Goal: Communication & Community: Answer question/provide support

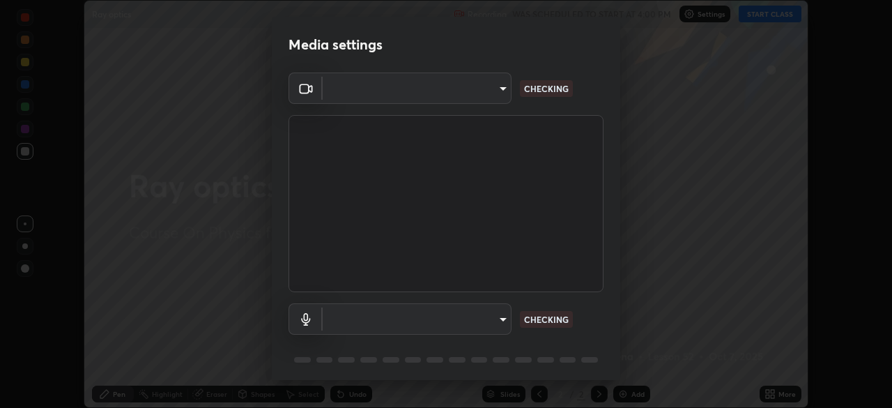
scroll to position [49, 0]
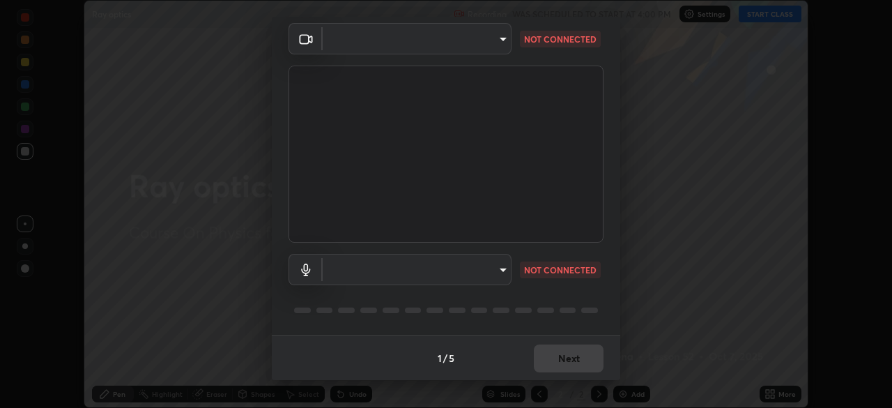
type input "7d393a75b5efabb373047579b199f96731eb4933b6c70bc853c0b4e4a878a56a"
type input "default"
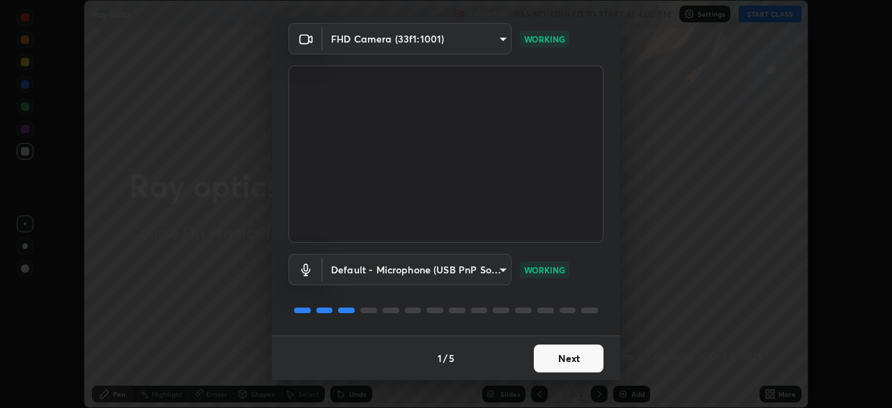
click at [586, 354] on button "Next" at bounding box center [569, 358] width 70 height 28
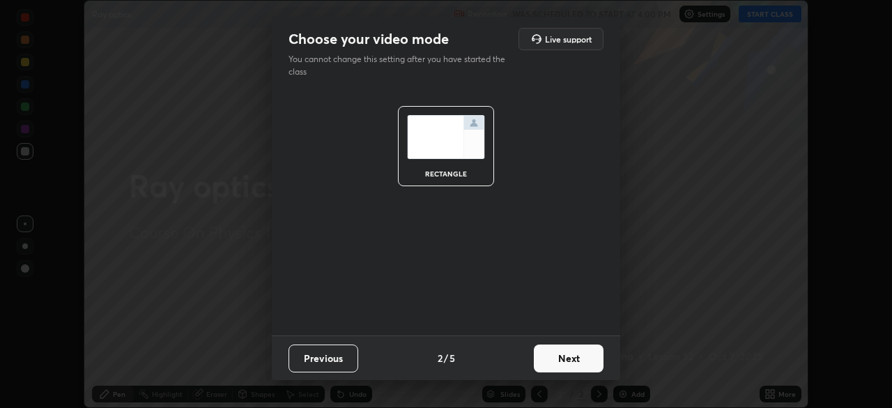
scroll to position [0, 0]
click at [587, 358] on button "Next" at bounding box center [569, 358] width 70 height 28
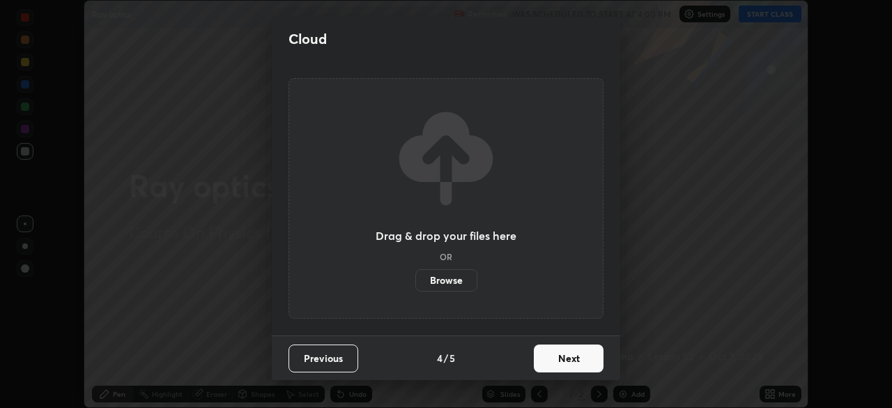
click at [594, 358] on button "Next" at bounding box center [569, 358] width 70 height 28
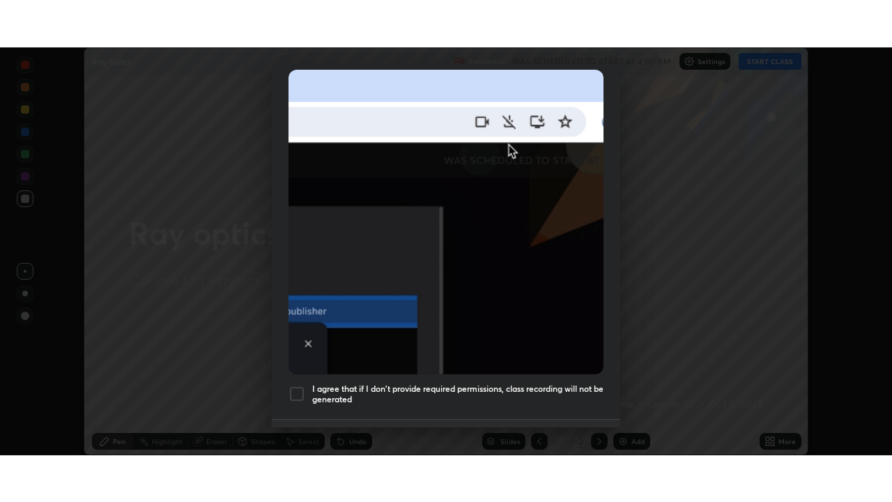
scroll to position [334, 0]
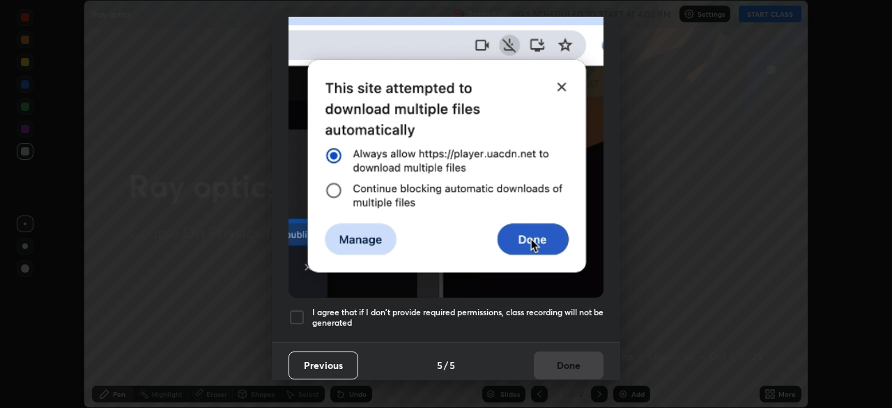
click at [532, 307] on h5 "I agree that if I don't provide required permissions, class recording will not …" at bounding box center [457, 318] width 291 height 22
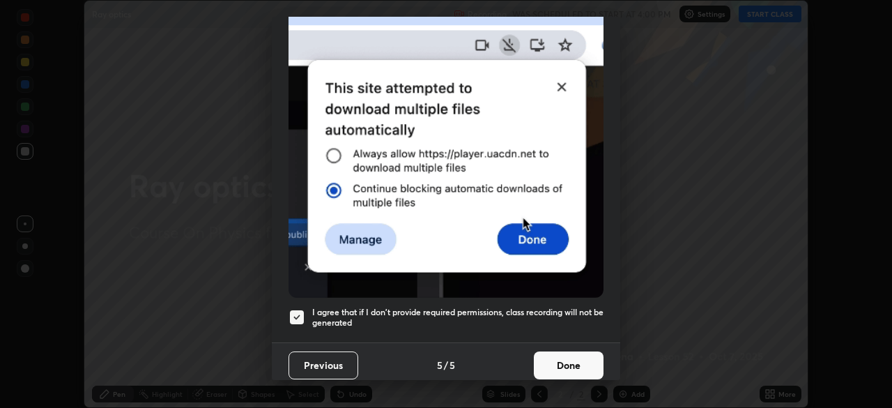
click at [562, 358] on button "Done" at bounding box center [569, 365] width 70 height 28
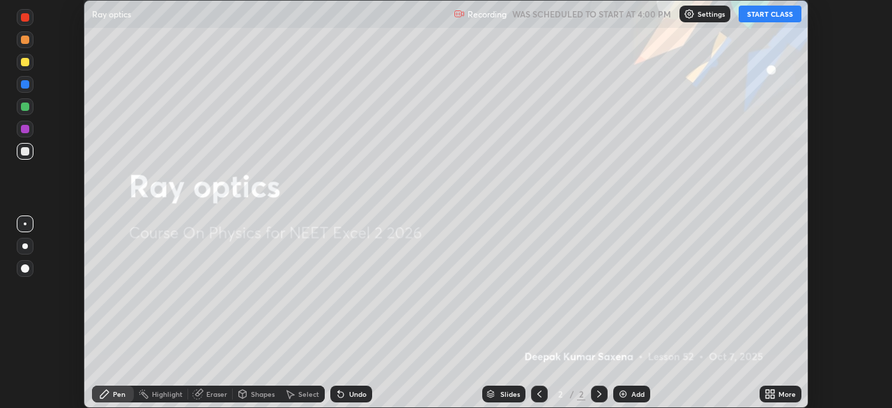
click at [774, 397] on icon at bounding box center [772, 395] width 3 height 3
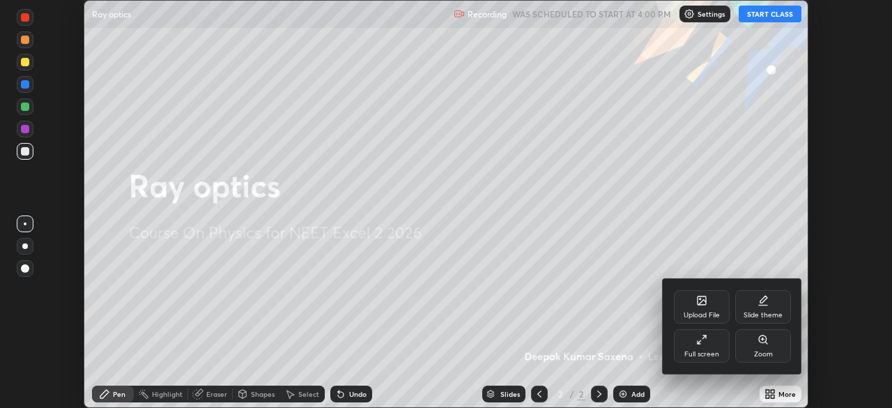
click at [701, 351] on div "Full screen" at bounding box center [701, 354] width 35 height 7
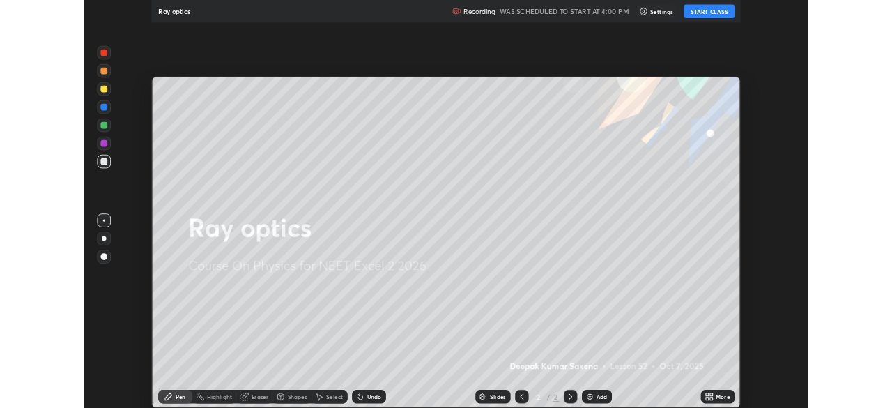
scroll to position [502, 892]
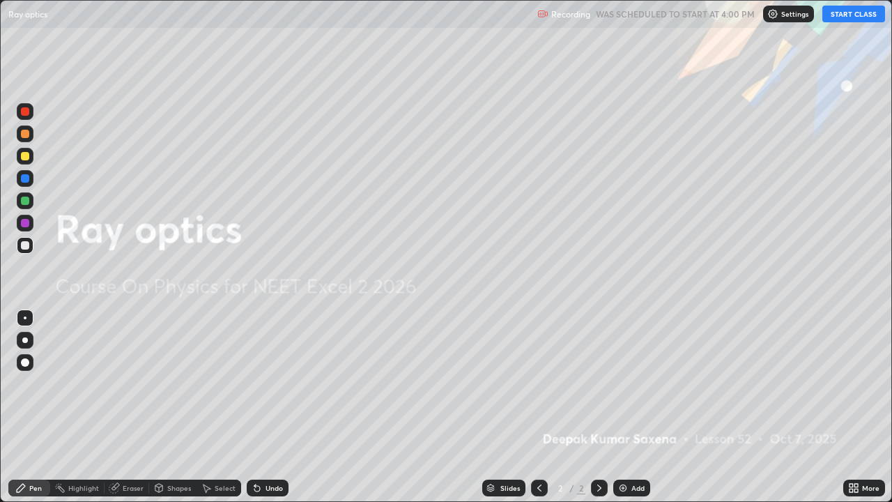
click at [849, 10] on button "START CLASS" at bounding box center [853, 14] width 63 height 17
click at [627, 407] on img at bounding box center [622, 487] width 11 height 11
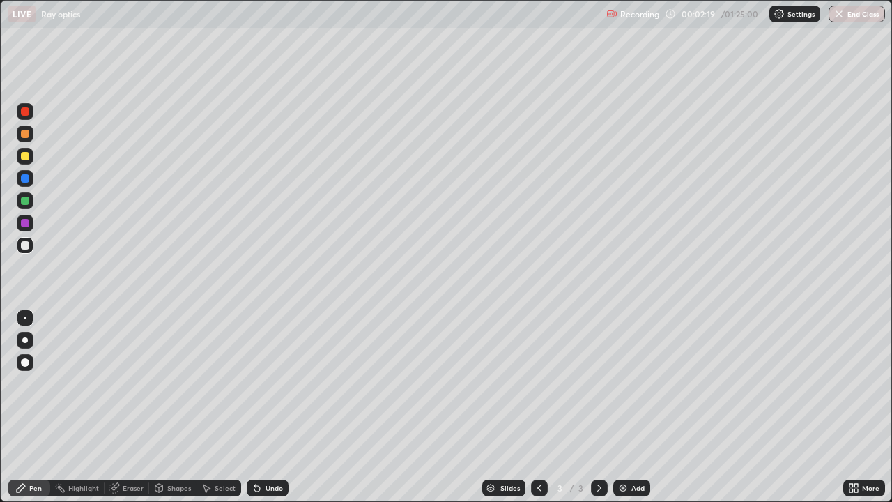
click at [25, 246] on div at bounding box center [25, 245] width 8 height 8
click at [637, 407] on div "Add" at bounding box center [637, 487] width 13 height 7
click at [178, 407] on div "Shapes" at bounding box center [172, 487] width 47 height 17
click at [37, 407] on div "Pen" at bounding box center [35, 487] width 13 height 7
click at [27, 155] on div at bounding box center [25, 156] width 8 height 8
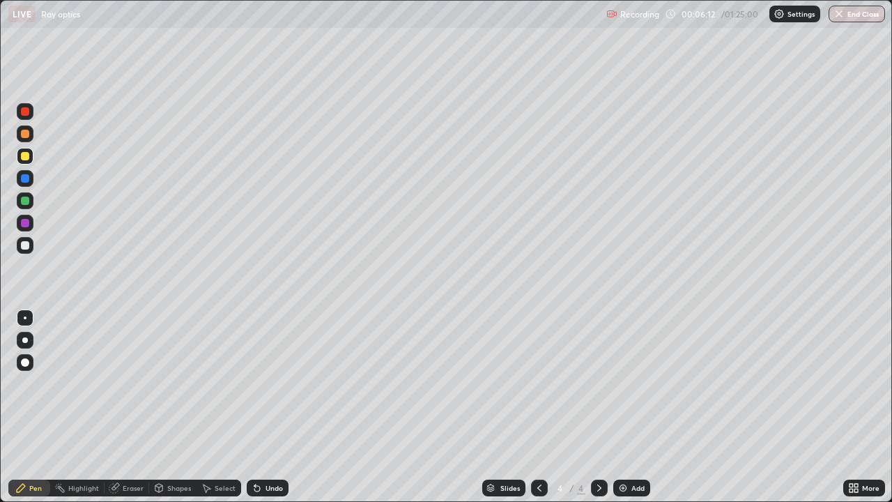
click at [170, 407] on div "Shapes" at bounding box center [179, 487] width 24 height 7
click at [31, 407] on div "Pen" at bounding box center [35, 487] width 13 height 7
click at [263, 407] on div "Undo" at bounding box center [268, 487] width 42 height 17
click at [266, 407] on div "Undo" at bounding box center [274, 487] width 17 height 7
click at [268, 407] on div "Undo" at bounding box center [274, 487] width 17 height 7
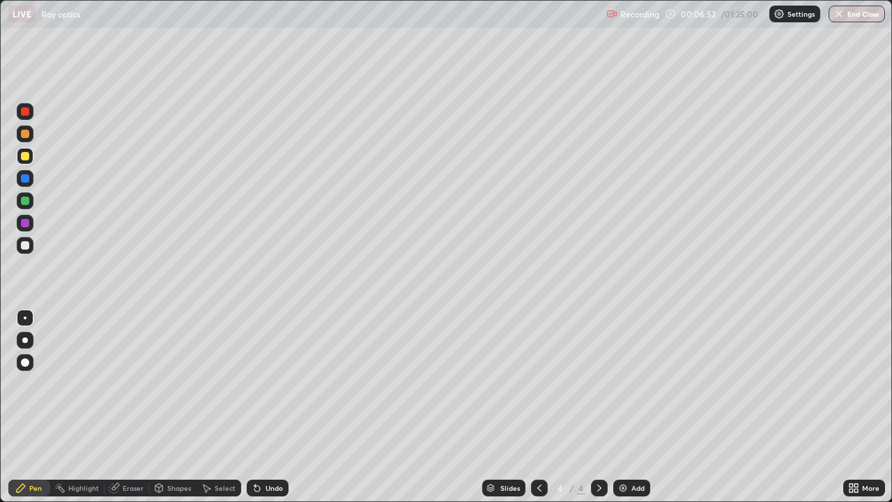
click at [268, 407] on div "Undo" at bounding box center [274, 487] width 17 height 7
click at [270, 407] on div "Undo" at bounding box center [274, 487] width 17 height 7
click at [271, 407] on div "Undo" at bounding box center [274, 487] width 17 height 7
click at [272, 407] on div "Undo" at bounding box center [274, 487] width 17 height 7
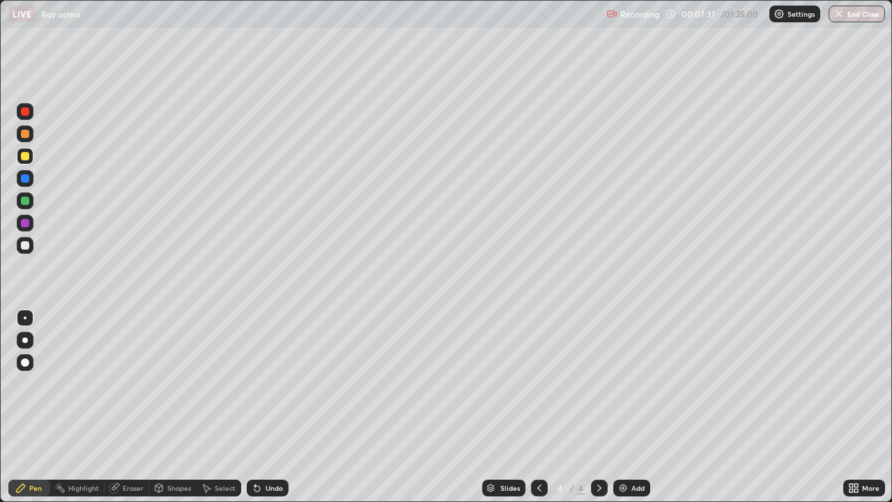
click at [272, 407] on div "Undo" at bounding box center [268, 487] width 42 height 17
click at [268, 407] on div "Undo" at bounding box center [268, 487] width 42 height 17
click at [268, 407] on div "Undo" at bounding box center [274, 487] width 17 height 7
click at [270, 407] on div "Undo" at bounding box center [274, 487] width 17 height 7
click at [271, 407] on div "Undo" at bounding box center [274, 487] width 17 height 7
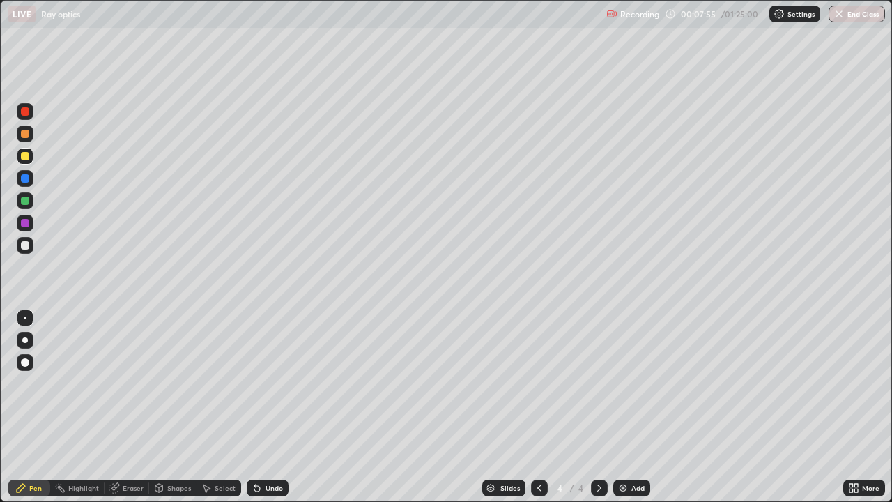
click at [260, 407] on div "Undo" at bounding box center [268, 487] width 42 height 17
click at [273, 407] on div "Undo" at bounding box center [274, 487] width 17 height 7
click at [31, 365] on div at bounding box center [25, 362] width 17 height 17
click at [25, 318] on div at bounding box center [25, 317] width 3 height 3
click at [633, 407] on div "Add" at bounding box center [631, 487] width 37 height 17
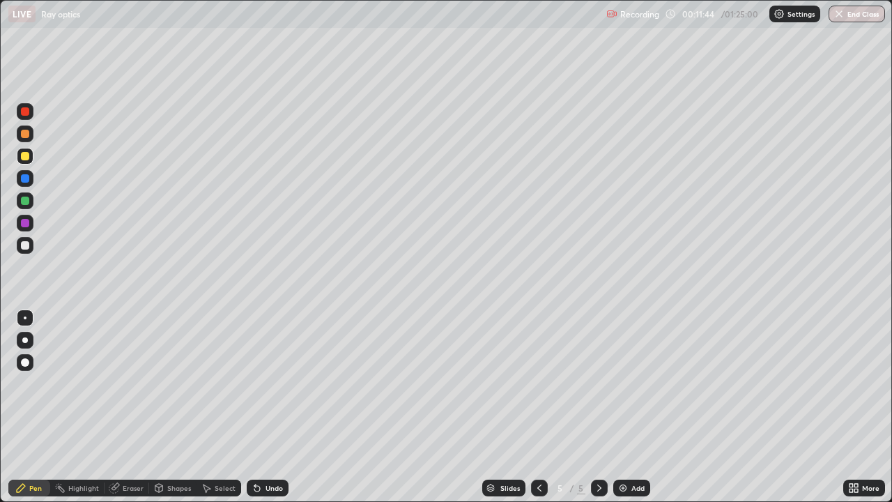
click at [26, 243] on div at bounding box center [25, 245] width 8 height 8
click at [266, 407] on div "Undo" at bounding box center [274, 487] width 17 height 7
click at [267, 407] on div "Undo" at bounding box center [274, 487] width 17 height 7
click at [272, 407] on div "Undo" at bounding box center [274, 487] width 17 height 7
click at [270, 407] on div "Undo" at bounding box center [274, 487] width 17 height 7
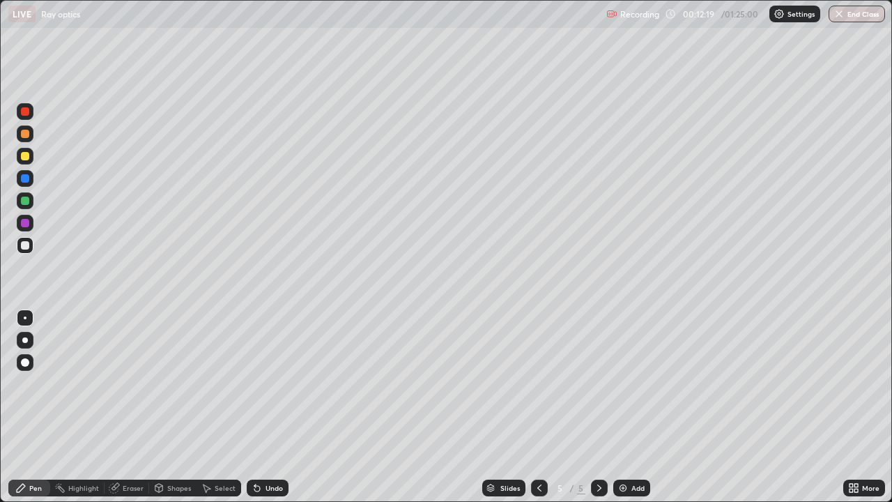
click at [539, 407] on icon at bounding box center [539, 487] width 11 height 11
click at [597, 407] on icon at bounding box center [599, 487] width 11 height 11
click at [532, 407] on div at bounding box center [539, 487] width 17 height 17
click at [598, 407] on icon at bounding box center [599, 487] width 11 height 11
click at [537, 407] on icon at bounding box center [539, 487] width 11 height 11
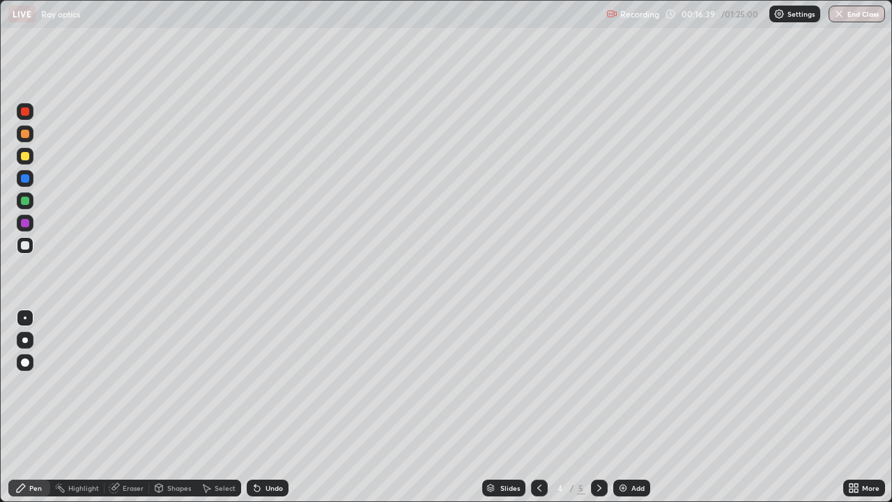
click at [604, 407] on div at bounding box center [599, 487] width 17 height 17
click at [14, 311] on div at bounding box center [25, 318] width 22 height 22
click at [628, 407] on div "Add" at bounding box center [631, 487] width 37 height 17
click at [33, 407] on div "Pen" at bounding box center [35, 487] width 13 height 7
click at [26, 250] on div at bounding box center [25, 245] width 17 height 17
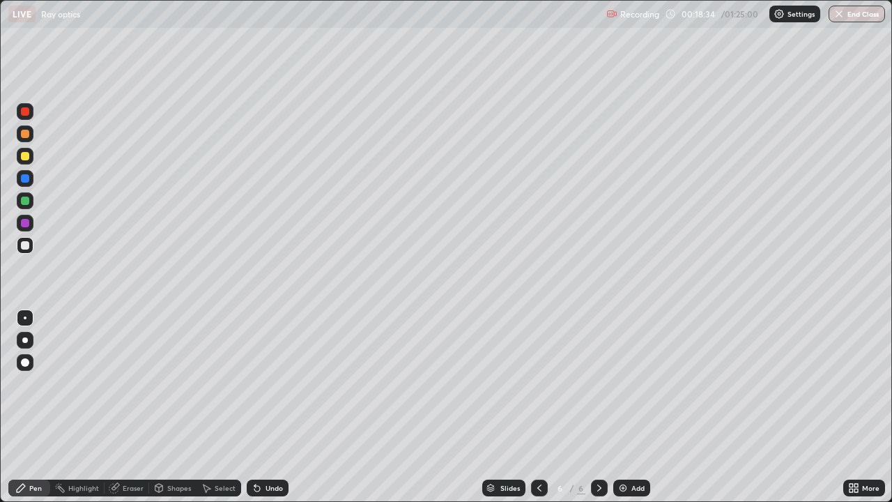
click at [26, 159] on div at bounding box center [25, 156] width 8 height 8
click at [173, 407] on div "Shapes" at bounding box center [179, 487] width 24 height 7
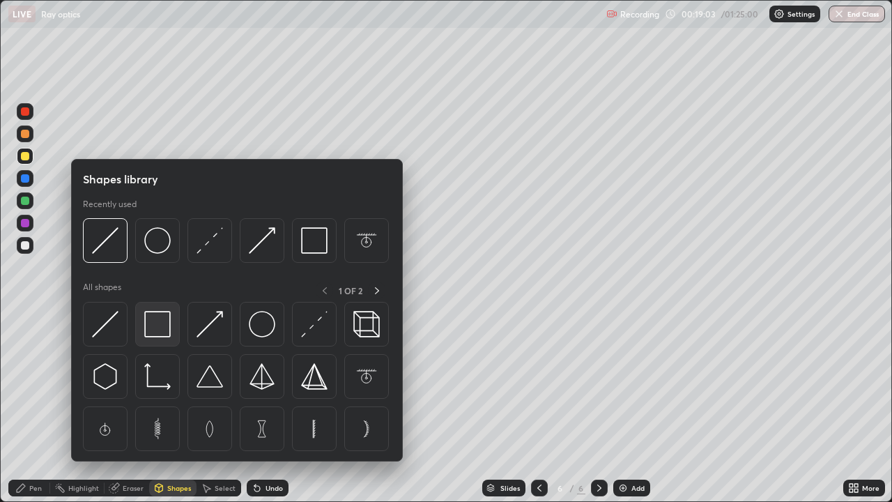
click at [155, 330] on img at bounding box center [157, 324] width 26 height 26
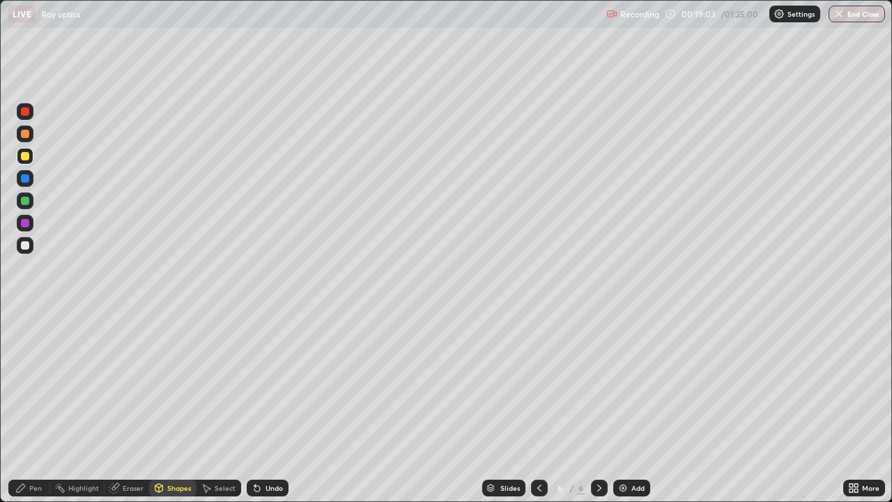
click at [164, 407] on div "Shapes" at bounding box center [172, 487] width 47 height 17
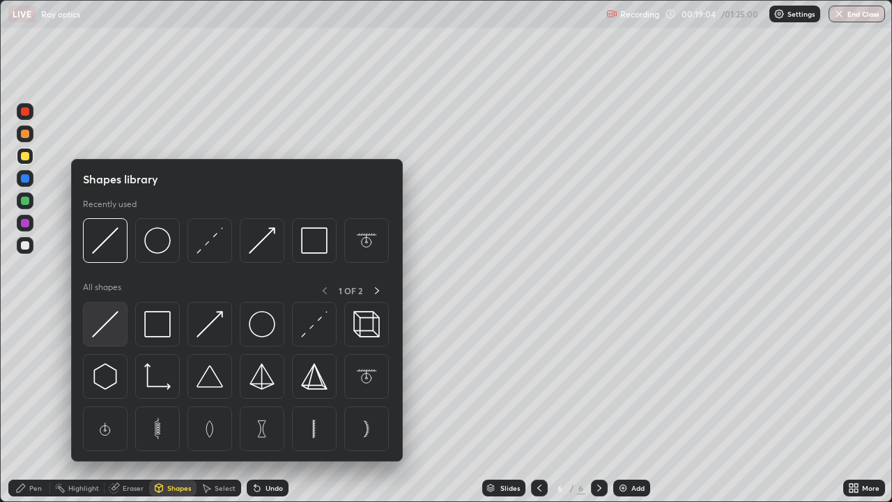
click at [109, 326] on img at bounding box center [105, 324] width 26 height 26
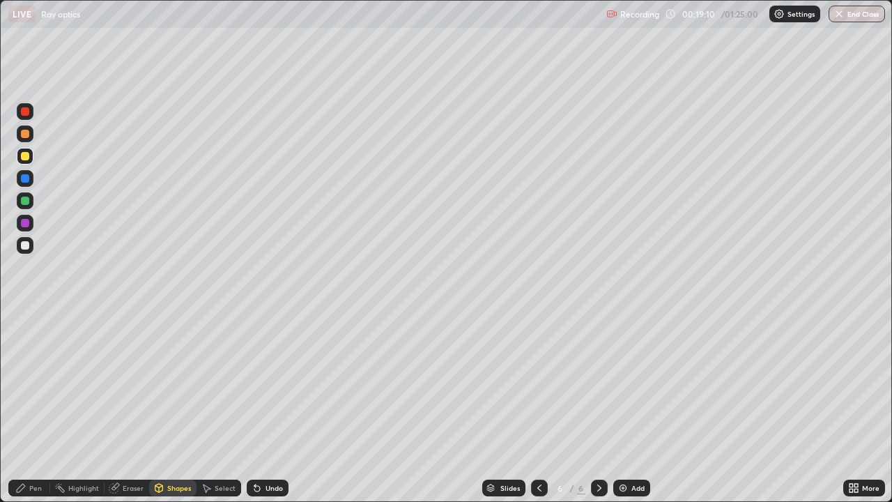
click at [40, 407] on div "Pen" at bounding box center [35, 487] width 13 height 7
click at [127, 407] on div "Eraser" at bounding box center [133, 487] width 21 height 7
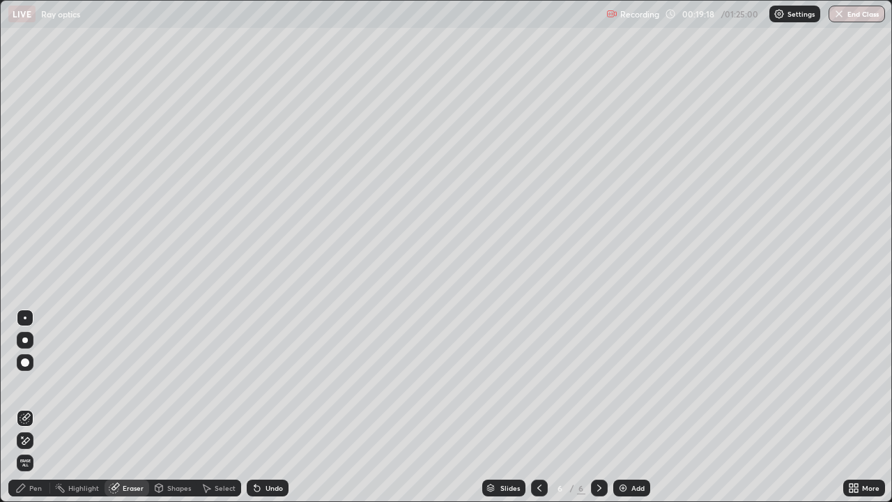
click at [180, 407] on div "Shapes" at bounding box center [179, 487] width 24 height 7
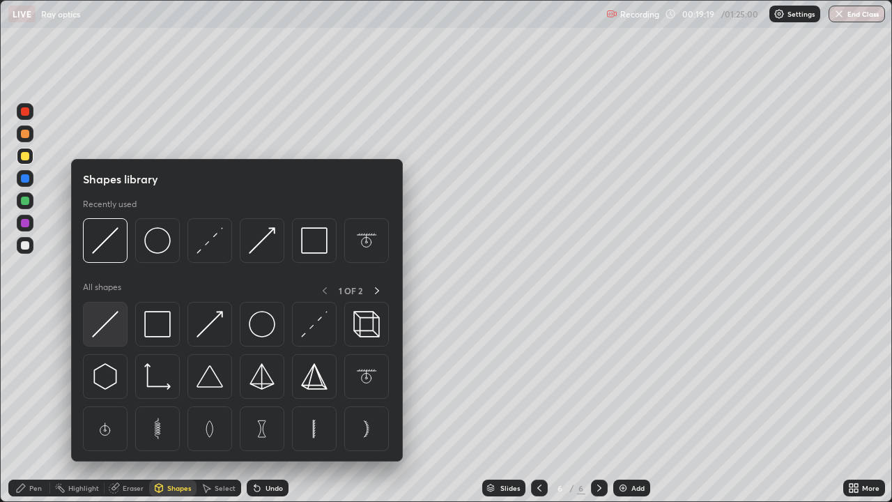
click at [102, 324] on img at bounding box center [105, 324] width 26 height 26
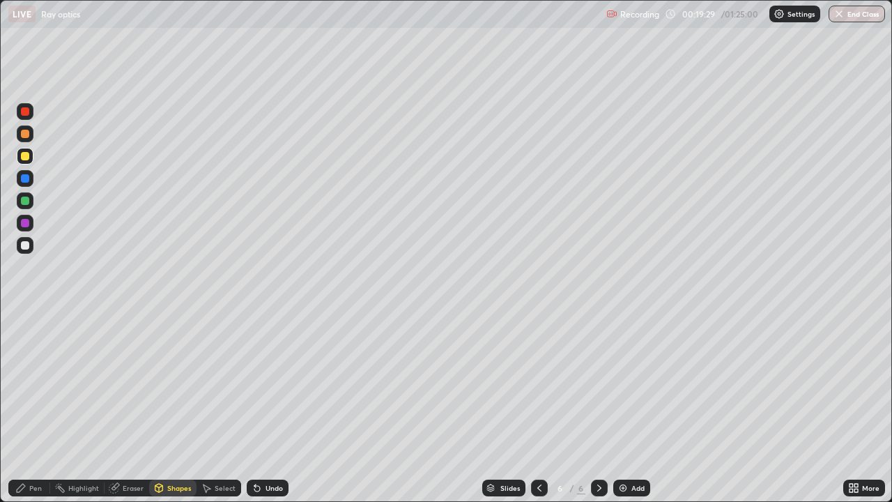
click at [38, 407] on div "Pen" at bounding box center [35, 487] width 13 height 7
click at [544, 407] on div at bounding box center [539, 487] width 17 height 17
click at [604, 407] on div at bounding box center [599, 487] width 17 height 17
click at [631, 407] on div "Add" at bounding box center [637, 487] width 13 height 7
click at [176, 407] on div "Shapes" at bounding box center [179, 487] width 24 height 7
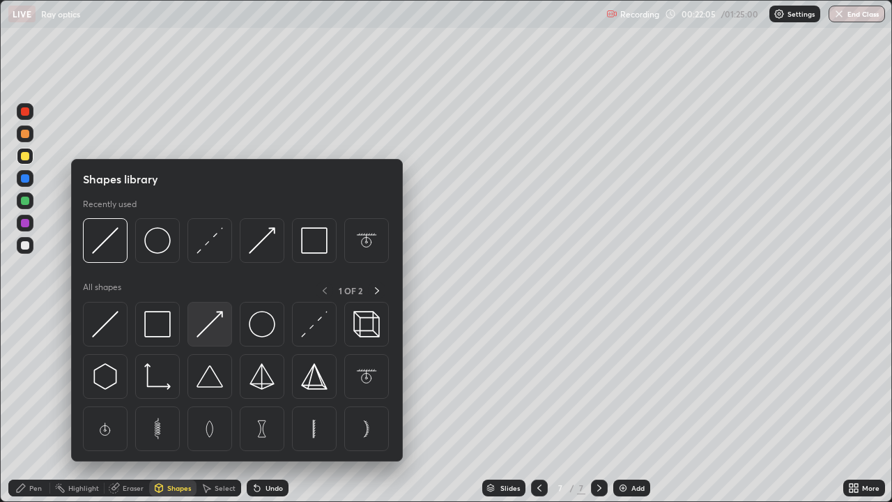
click at [215, 322] on img at bounding box center [210, 324] width 26 height 26
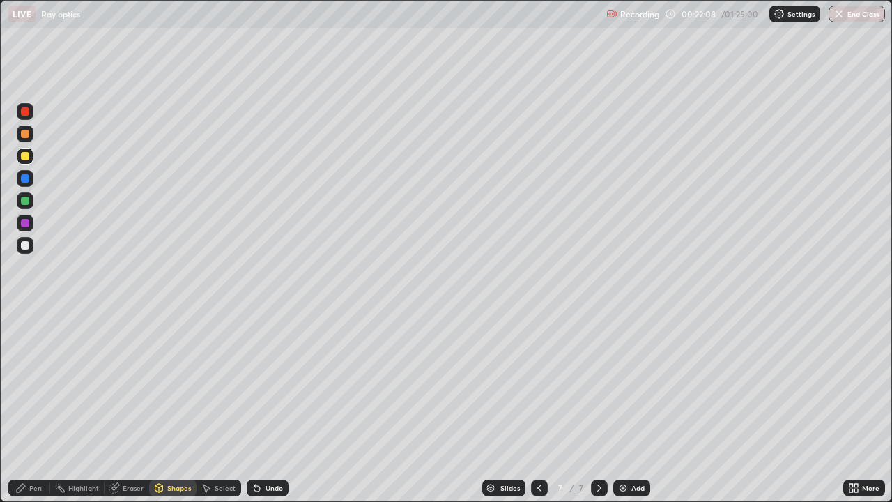
click at [31, 407] on div "Pen" at bounding box center [35, 487] width 13 height 7
click at [25, 243] on div at bounding box center [25, 245] width 8 height 8
click at [21, 178] on div at bounding box center [25, 178] width 8 height 8
click at [25, 247] on div at bounding box center [25, 245] width 8 height 8
click at [23, 162] on div at bounding box center [25, 156] width 17 height 17
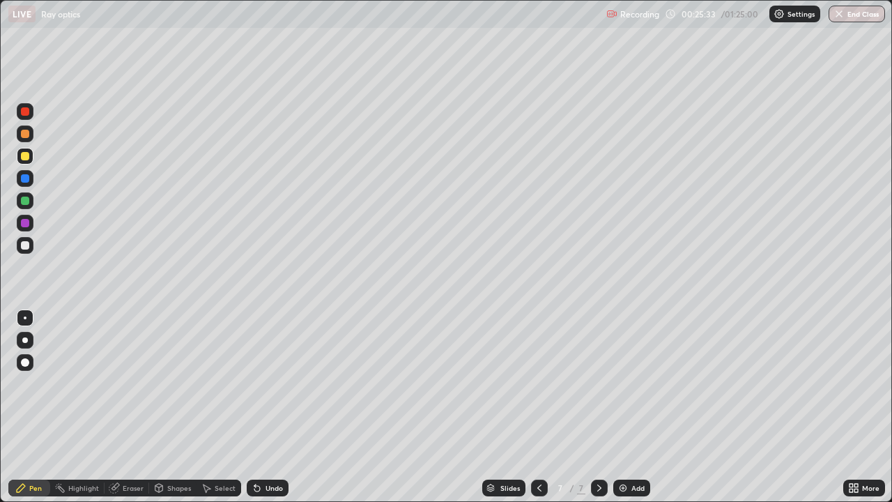
click at [26, 245] on div at bounding box center [25, 245] width 8 height 8
click at [532, 407] on div at bounding box center [539, 487] width 17 height 17
click at [598, 407] on icon at bounding box center [599, 487] width 11 height 11
click at [632, 407] on div "Add" at bounding box center [637, 487] width 13 height 7
click at [28, 245] on div at bounding box center [25, 245] width 8 height 8
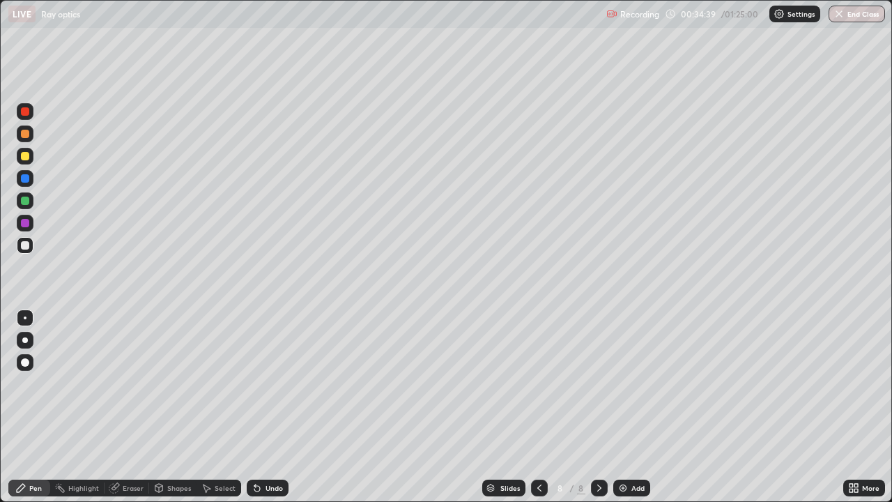
click at [272, 407] on div "Undo" at bounding box center [274, 487] width 17 height 7
click at [275, 407] on div "Undo" at bounding box center [274, 487] width 17 height 7
click at [275, 407] on div "Undo" at bounding box center [268, 487] width 42 height 17
click at [24, 156] on div at bounding box center [25, 156] width 8 height 8
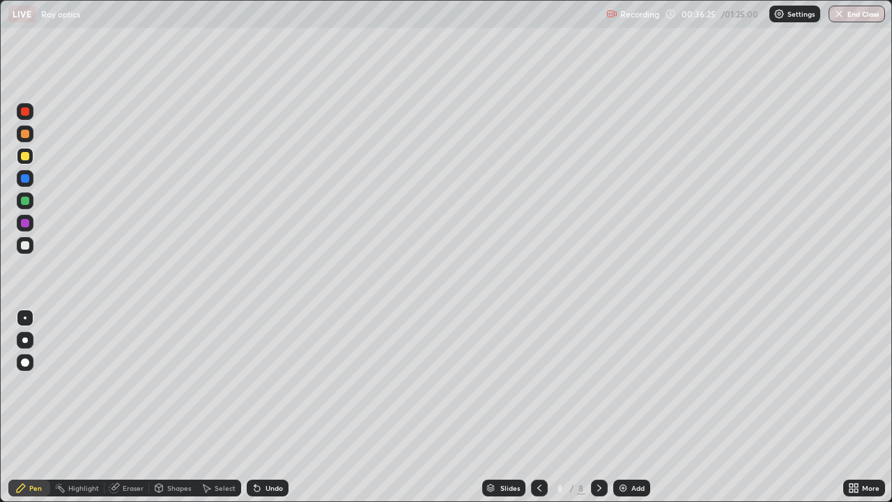
click at [271, 407] on div "Undo" at bounding box center [274, 487] width 17 height 7
click at [634, 407] on div "Add" at bounding box center [637, 487] width 13 height 7
click at [538, 407] on icon at bounding box center [539, 487] width 11 height 11
click at [274, 407] on div "Undo" at bounding box center [274, 487] width 17 height 7
click at [275, 407] on div "Undo" at bounding box center [274, 487] width 17 height 7
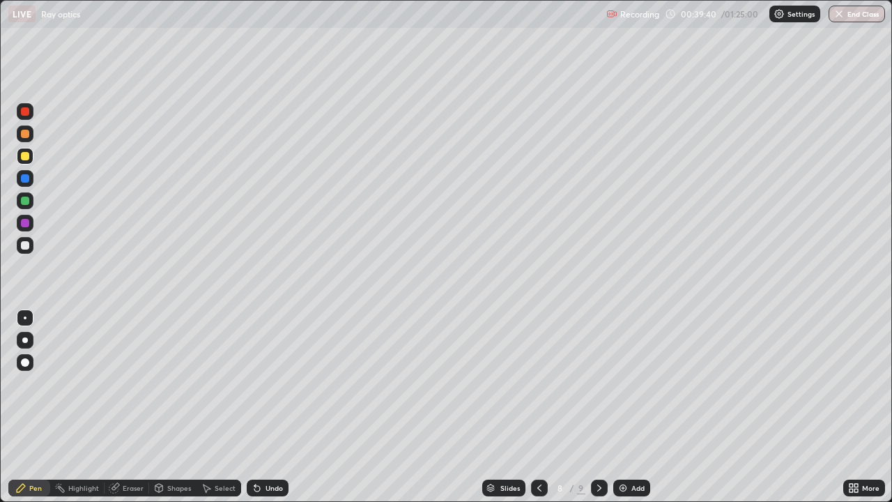
click at [275, 407] on div "Undo" at bounding box center [274, 487] width 17 height 7
click at [282, 407] on div "Undo" at bounding box center [268, 487] width 42 height 17
click at [279, 407] on div "Undo" at bounding box center [274, 487] width 17 height 7
click at [637, 407] on div "Add" at bounding box center [631, 487] width 37 height 17
click at [177, 407] on div "Shapes" at bounding box center [172, 487] width 47 height 17
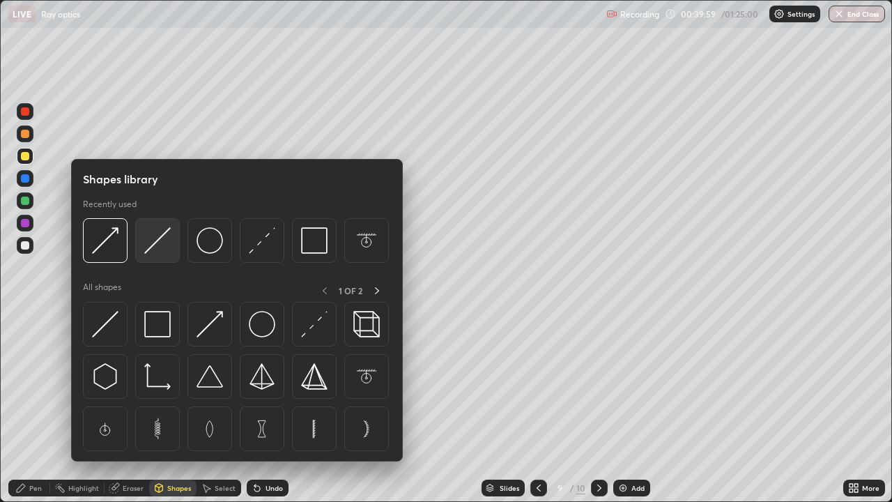
click at [149, 251] on img at bounding box center [157, 240] width 26 height 26
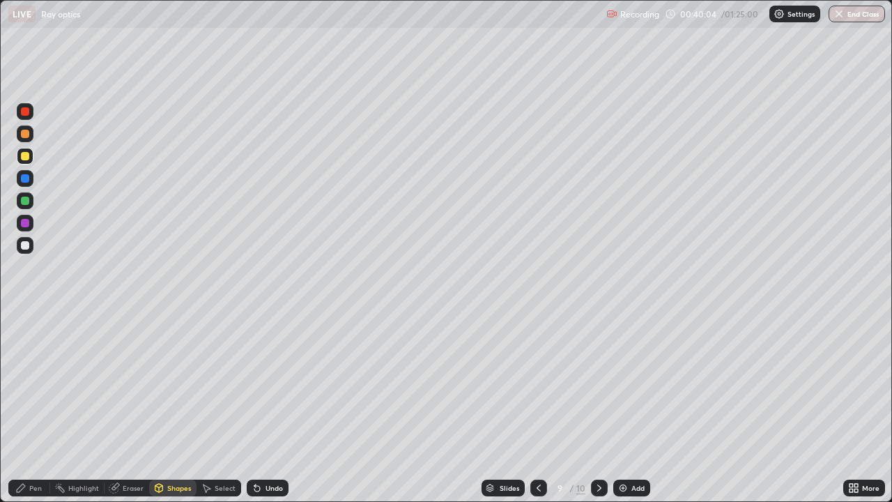
click at [273, 407] on div "Undo" at bounding box center [274, 487] width 17 height 7
click at [31, 407] on div "Pen" at bounding box center [35, 487] width 13 height 7
click at [269, 407] on div "Undo" at bounding box center [274, 487] width 17 height 7
click at [275, 407] on div "Undo" at bounding box center [274, 487] width 17 height 7
click at [278, 407] on div "Undo" at bounding box center [274, 487] width 17 height 7
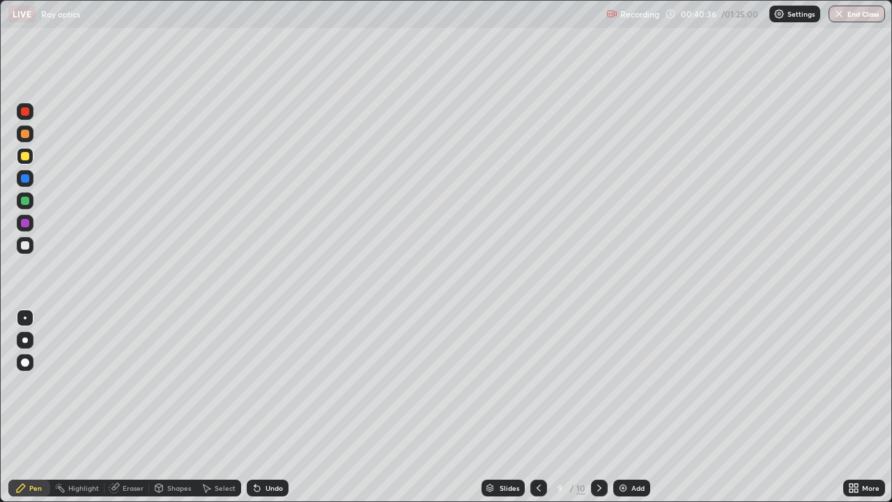
click at [279, 407] on div "Undo" at bounding box center [274, 487] width 17 height 7
click at [167, 407] on div "Shapes" at bounding box center [179, 487] width 24 height 7
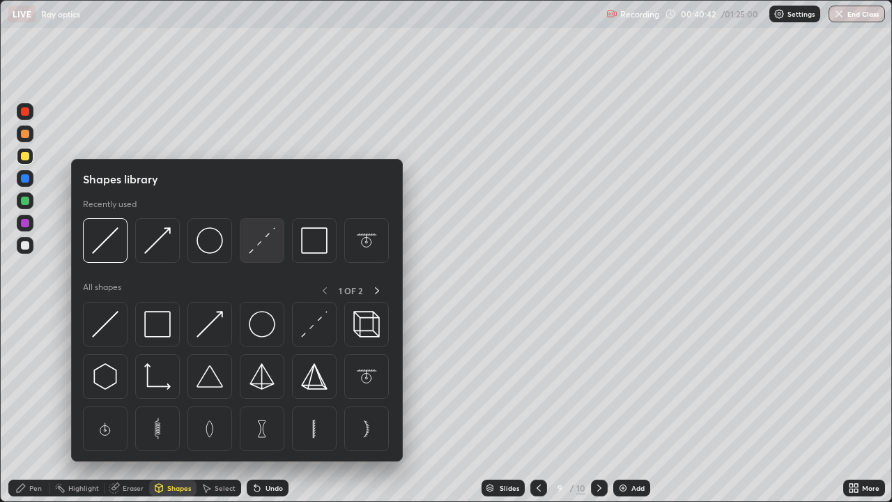
click at [247, 255] on div at bounding box center [262, 240] width 45 height 45
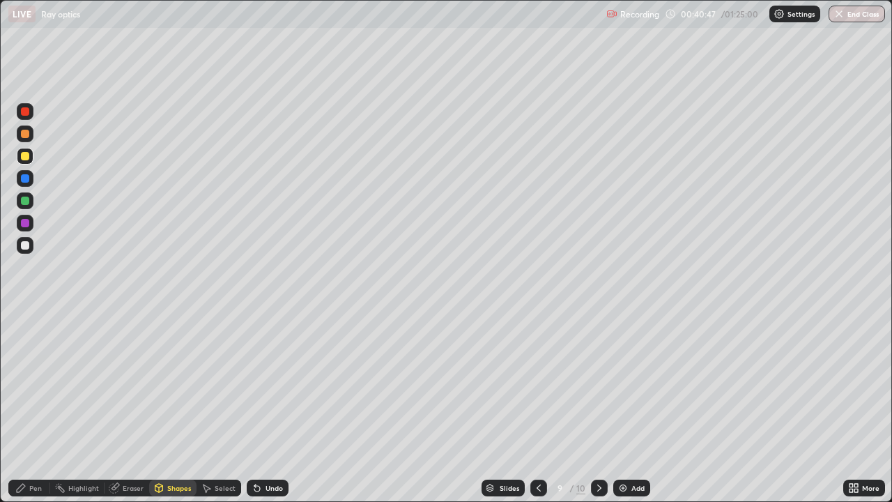
click at [20, 407] on icon at bounding box center [21, 488] width 8 height 8
click at [280, 407] on div "Undo" at bounding box center [274, 487] width 17 height 7
click at [279, 407] on div "Undo" at bounding box center [274, 487] width 17 height 7
click at [278, 407] on div "Undo" at bounding box center [274, 487] width 17 height 7
click at [281, 407] on div "Undo" at bounding box center [274, 487] width 17 height 7
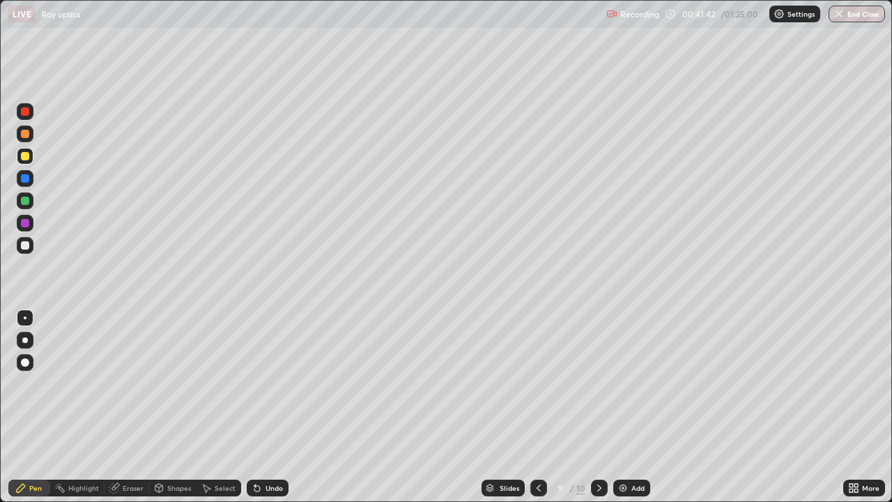
click at [280, 407] on div "Undo" at bounding box center [274, 487] width 17 height 7
click at [277, 407] on div "Undo" at bounding box center [274, 487] width 17 height 7
click at [179, 407] on div "Shapes" at bounding box center [179, 487] width 24 height 7
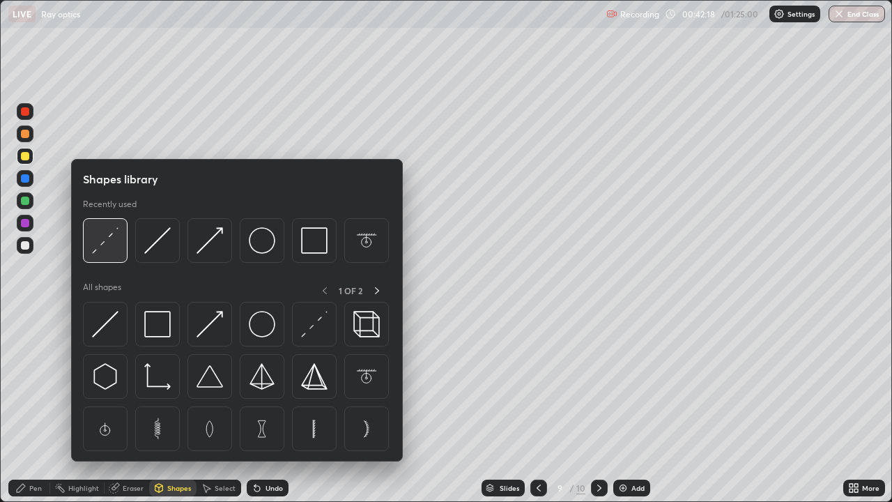
click at [113, 247] on img at bounding box center [105, 240] width 26 height 26
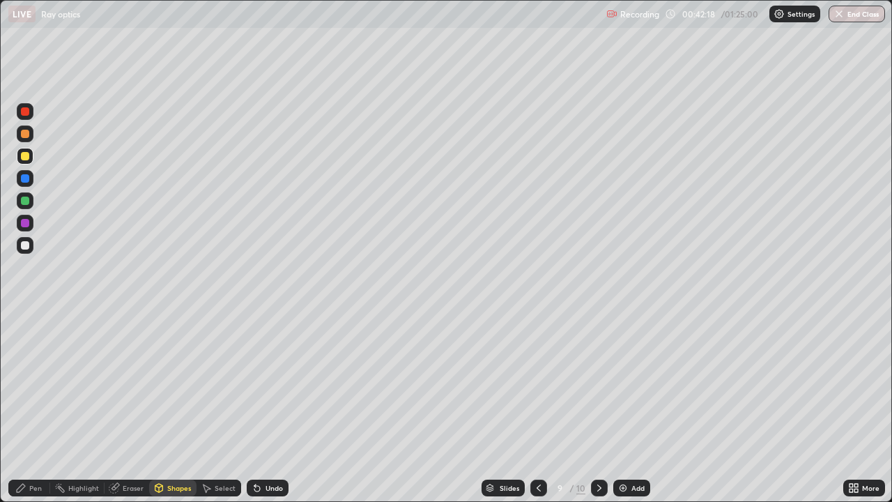
click at [29, 247] on div at bounding box center [25, 245] width 8 height 8
click at [161, 407] on icon at bounding box center [159, 488] width 8 height 8
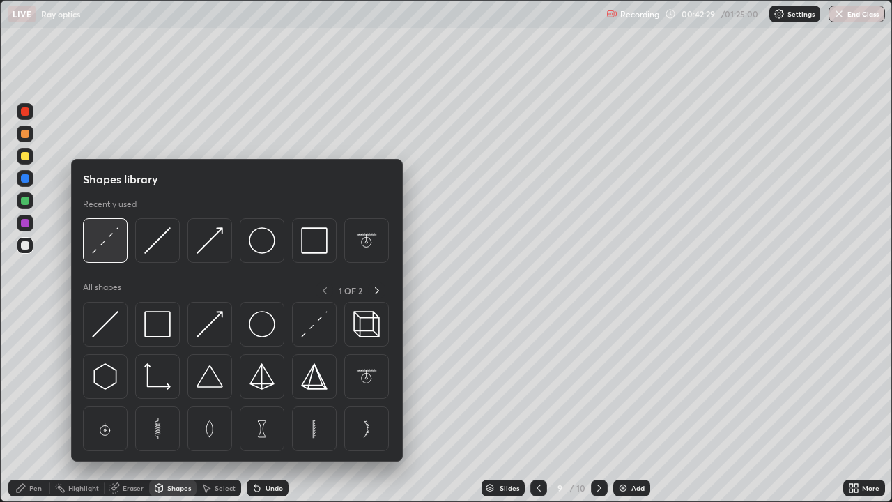
click at [118, 247] on img at bounding box center [105, 240] width 26 height 26
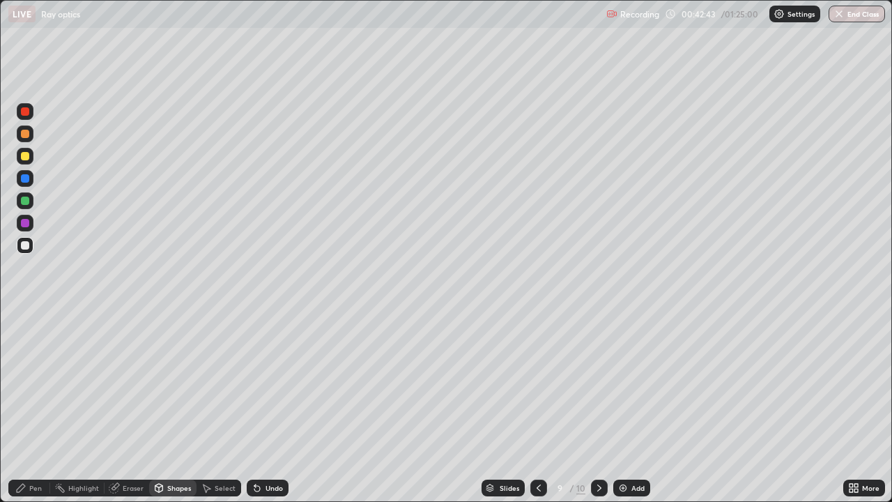
click at [36, 407] on div "Pen" at bounding box center [35, 487] width 13 height 7
click at [539, 407] on icon at bounding box center [538, 487] width 11 height 11
click at [598, 407] on icon at bounding box center [599, 487] width 11 height 11
click at [596, 407] on icon at bounding box center [599, 487] width 11 height 11
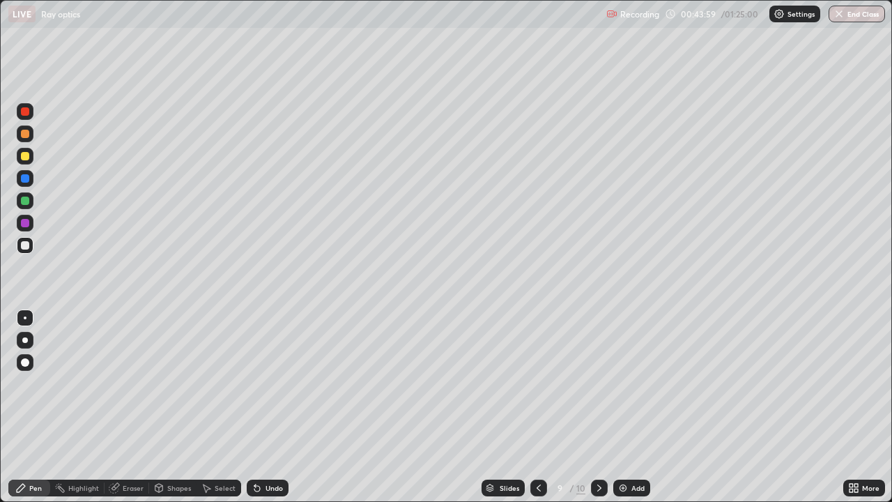
click at [541, 407] on div at bounding box center [538, 487] width 17 height 17
click at [817, 407] on div "Slides 8 / 10 Add" at bounding box center [566, 488] width 555 height 28
click at [592, 407] on div at bounding box center [599, 487] width 17 height 17
click at [647, 407] on div "Add" at bounding box center [631, 487] width 37 height 17
click at [272, 407] on div "Undo" at bounding box center [274, 487] width 17 height 7
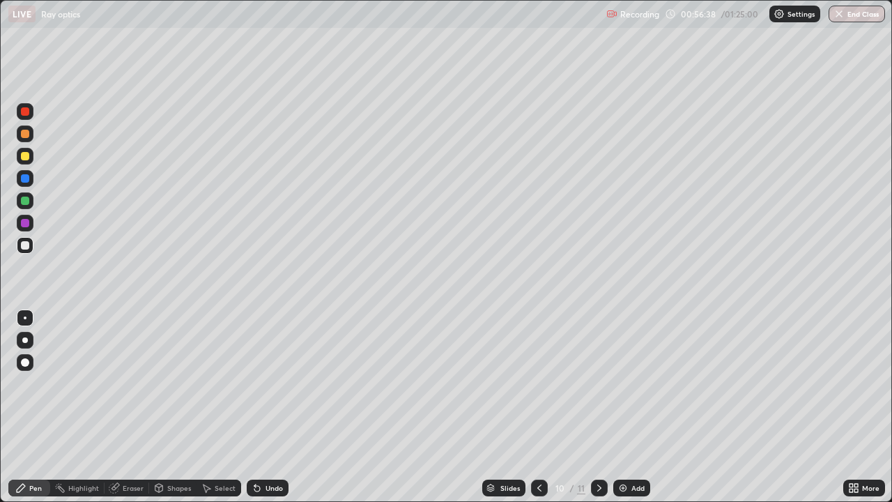
click at [275, 407] on div "Undo" at bounding box center [274, 487] width 17 height 7
click at [639, 407] on div "Add" at bounding box center [631, 487] width 37 height 17
click at [266, 407] on div "Undo" at bounding box center [274, 487] width 17 height 7
click at [268, 407] on div "Undo" at bounding box center [268, 487] width 42 height 17
click at [274, 407] on div "Undo" at bounding box center [274, 487] width 17 height 7
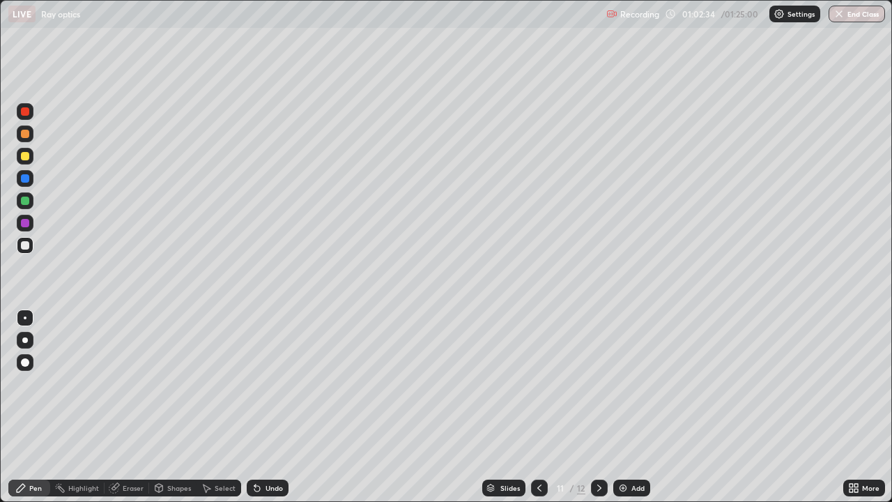
click at [538, 407] on icon at bounding box center [539, 487] width 11 height 11
click at [536, 407] on icon at bounding box center [539, 487] width 11 height 11
click at [538, 407] on icon at bounding box center [539, 487] width 11 height 11
click at [614, 407] on div "Add" at bounding box center [631, 487] width 37 height 17
click at [615, 407] on div "Add" at bounding box center [631, 487] width 37 height 17
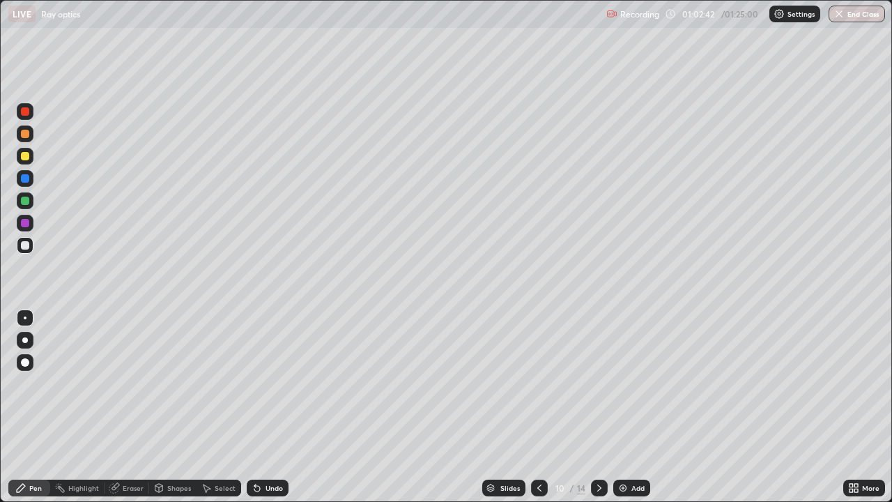
click at [601, 407] on div at bounding box center [599, 487] width 17 height 17
click at [600, 407] on div at bounding box center [599, 487] width 17 height 17
click at [604, 407] on div at bounding box center [599, 487] width 17 height 17
click at [636, 407] on div "Add" at bounding box center [637, 487] width 13 height 7
click at [277, 407] on div "Undo" at bounding box center [274, 487] width 17 height 7
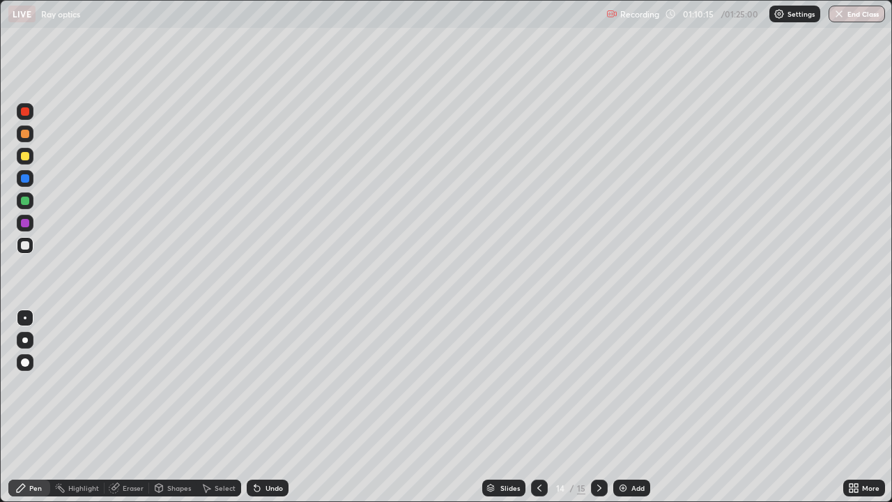
click at [635, 407] on div "Add" at bounding box center [637, 487] width 13 height 7
click at [180, 407] on div "Shapes" at bounding box center [172, 487] width 47 height 17
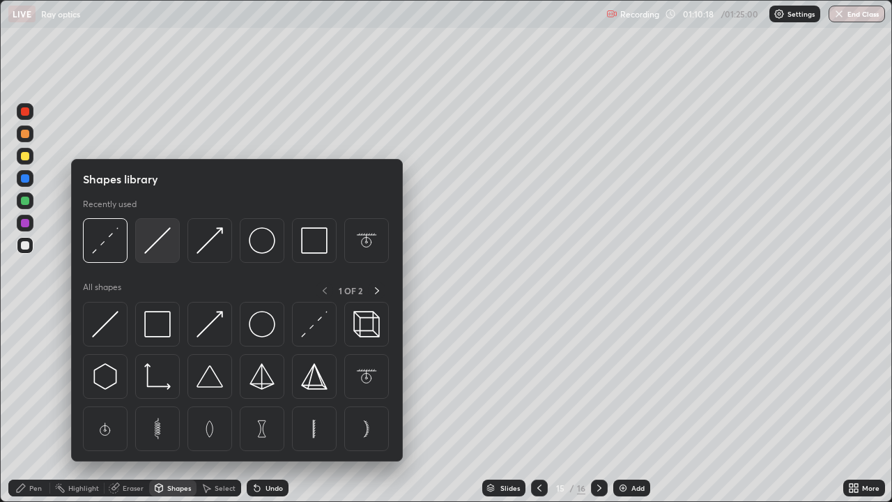
click at [164, 249] on img at bounding box center [157, 240] width 26 height 26
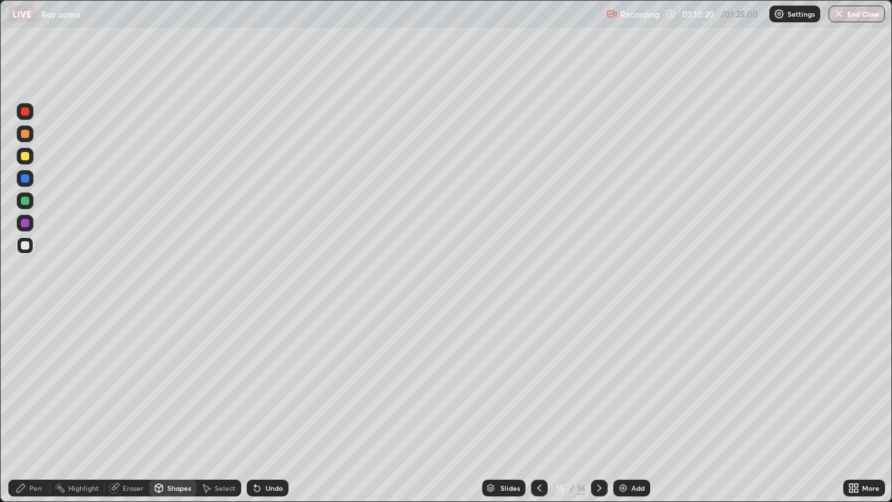
click at [33, 407] on div "Pen" at bounding box center [29, 487] width 42 height 17
click at [24, 155] on div at bounding box center [25, 156] width 8 height 8
click at [168, 407] on div "Shapes" at bounding box center [179, 487] width 24 height 7
click at [34, 407] on div "Pen" at bounding box center [35, 487] width 13 height 7
click at [22, 243] on div at bounding box center [25, 245] width 8 height 8
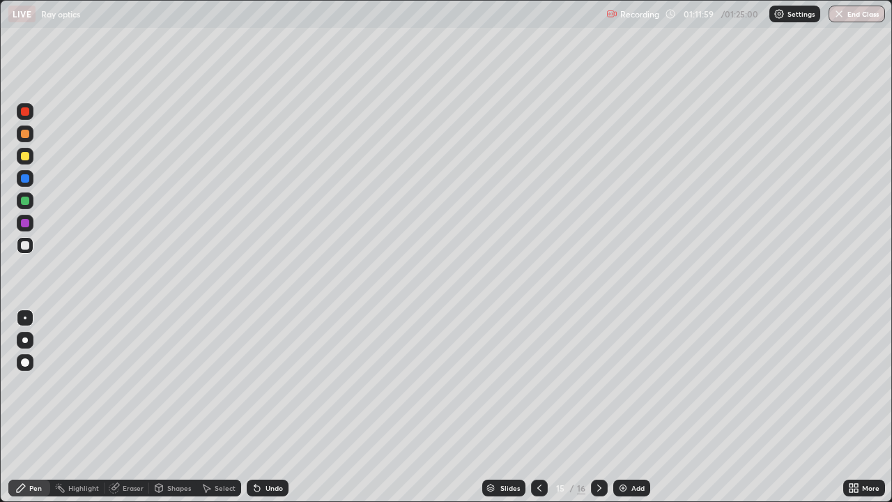
click at [26, 178] on div at bounding box center [25, 178] width 8 height 8
click at [22, 242] on div at bounding box center [25, 245] width 8 height 8
click at [118, 407] on icon at bounding box center [114, 487] width 11 height 11
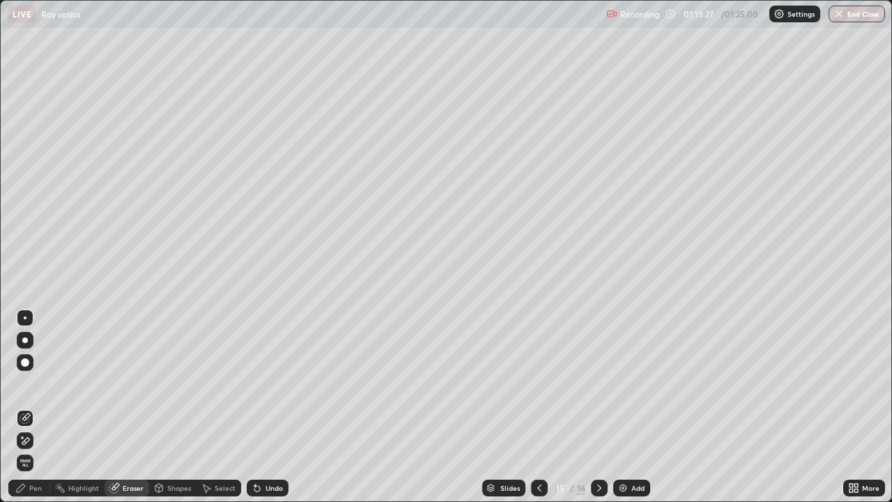
click at [25, 318] on div at bounding box center [25, 317] width 3 height 3
click at [34, 407] on div "Pen" at bounding box center [35, 487] width 13 height 7
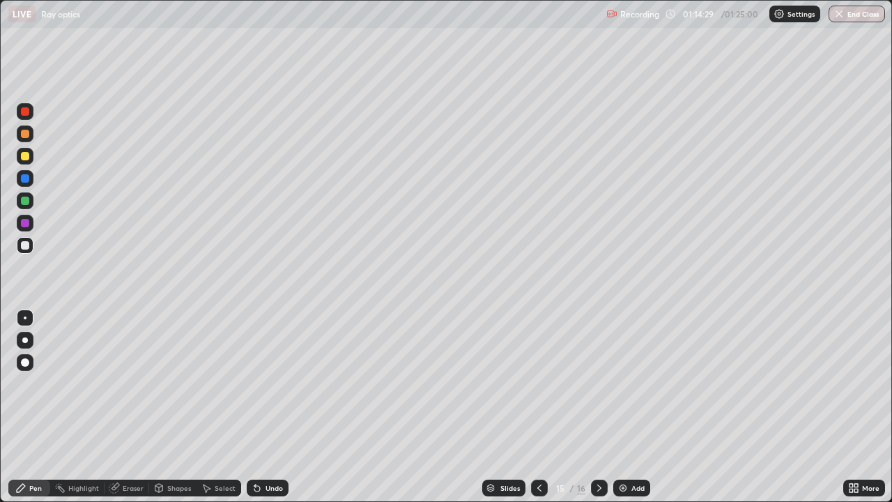
click at [632, 407] on div "Add" at bounding box center [637, 487] width 13 height 7
click at [539, 407] on icon at bounding box center [539, 487] width 11 height 11
click at [599, 407] on div at bounding box center [599, 487] width 17 height 17
click at [862, 13] on button "End Class" at bounding box center [857, 14] width 56 height 17
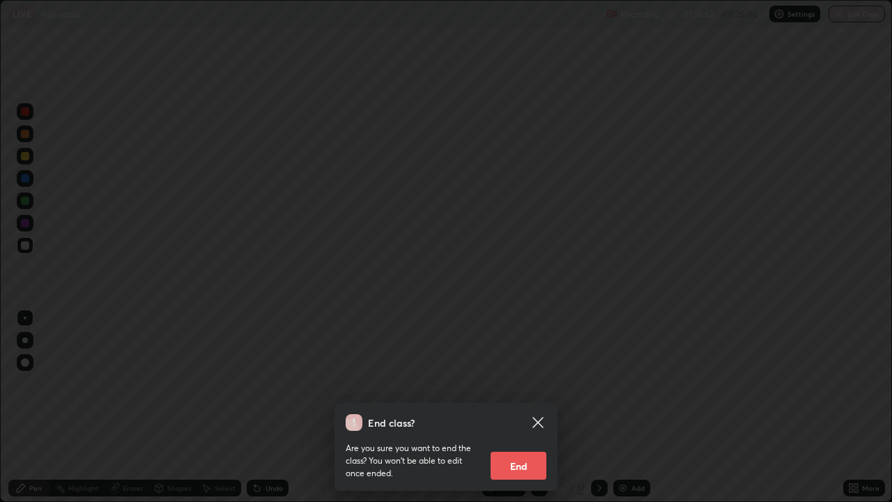
click at [532, 407] on button "End" at bounding box center [519, 466] width 56 height 28
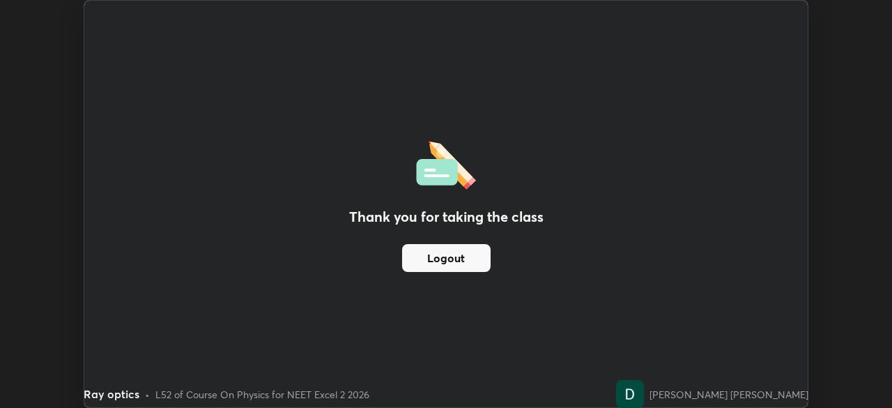
scroll to position [69282, 68798]
